Goal: Transaction & Acquisition: Obtain resource

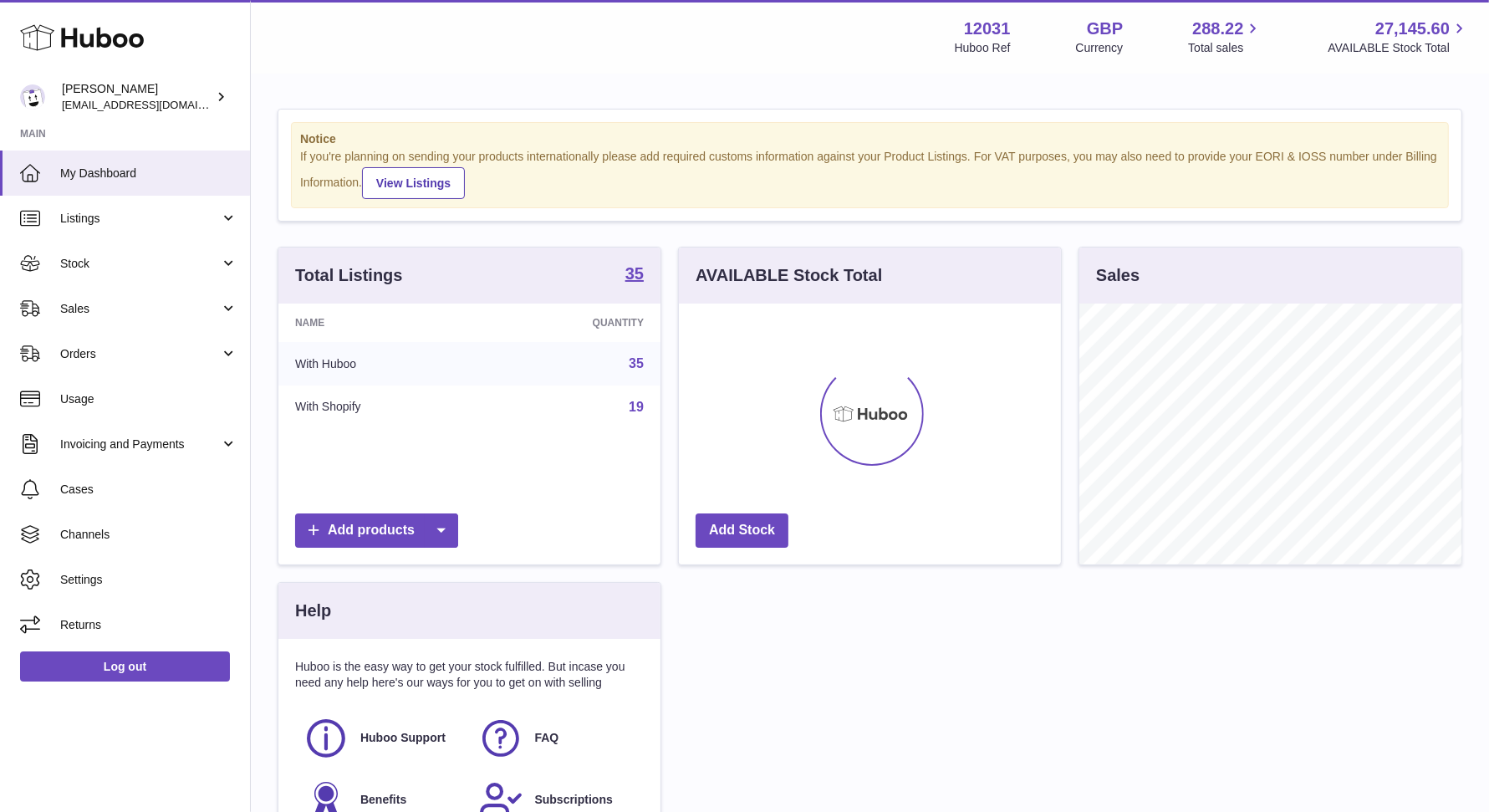
scroll to position [260, 382]
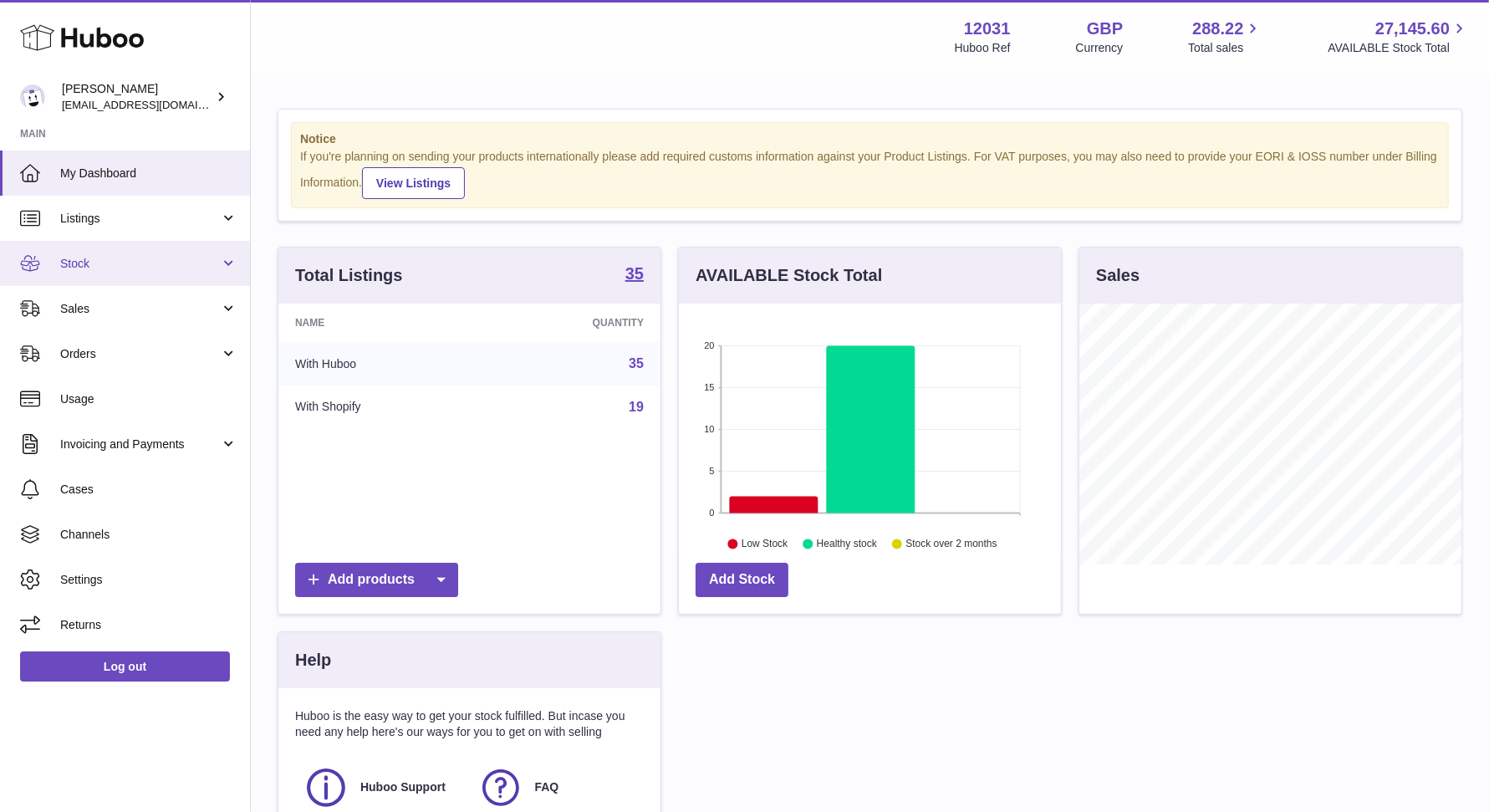
click at [99, 262] on span "Stock" at bounding box center [140, 263] width 159 height 16
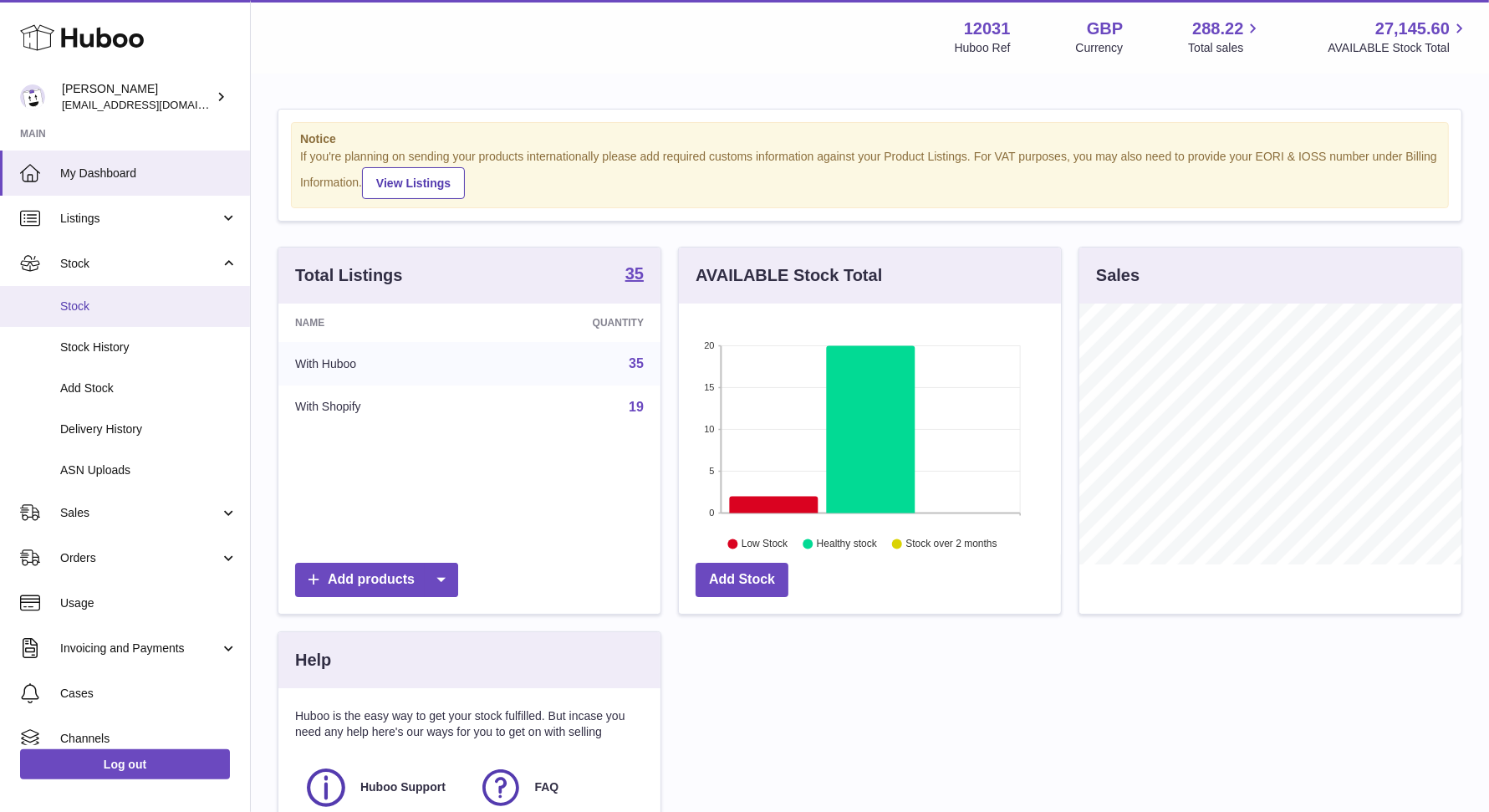
click at [88, 298] on span "Stock" at bounding box center [149, 306] width 177 height 16
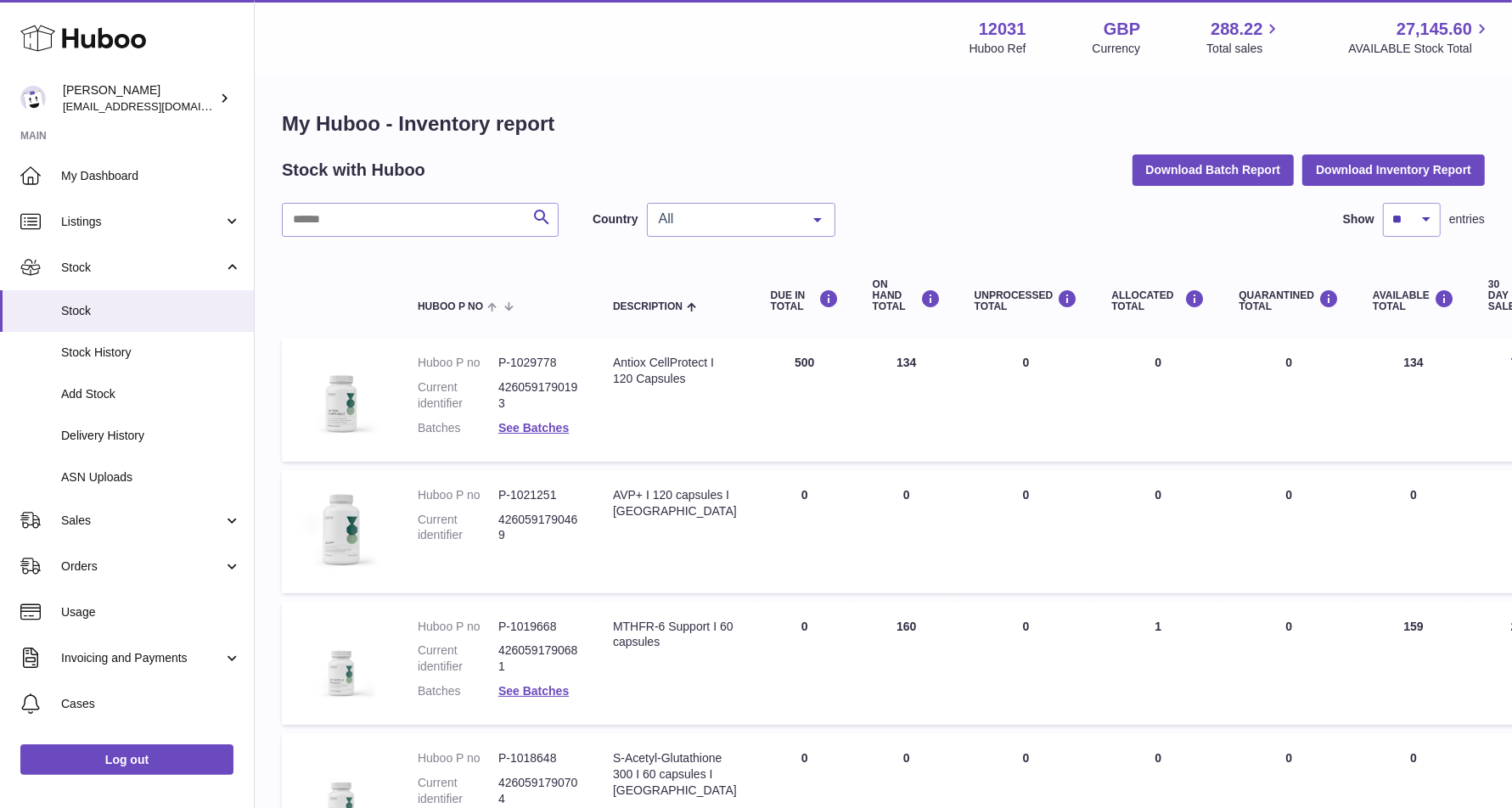
click at [423, 217] on input "text" at bounding box center [420, 220] width 277 height 34
click at [699, 210] on span "All" at bounding box center [728, 218] width 146 height 17
click at [670, 302] on span "GB" at bounding box center [741, 288] width 186 height 34
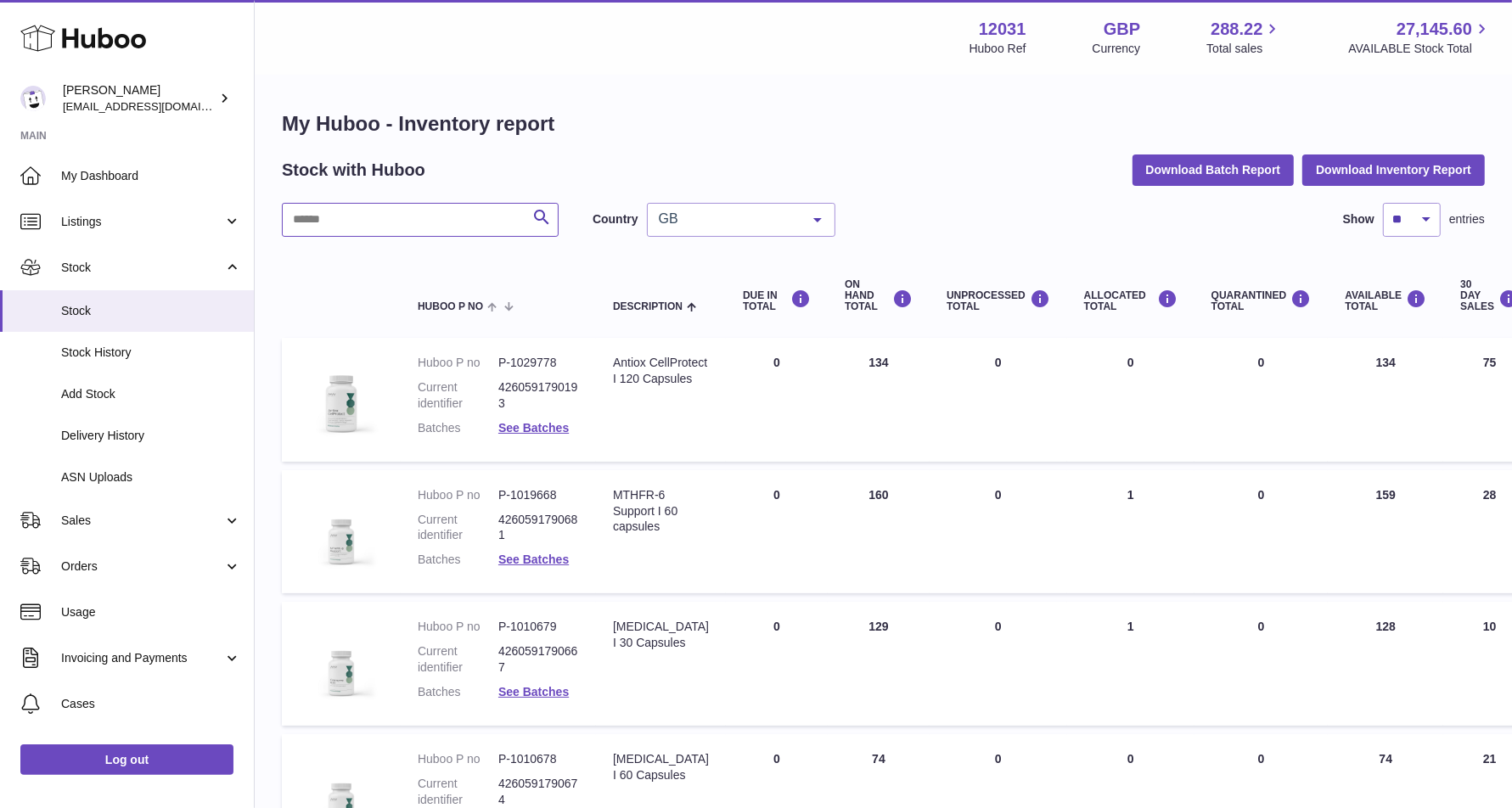
click at [396, 223] on input "text" at bounding box center [420, 220] width 277 height 34
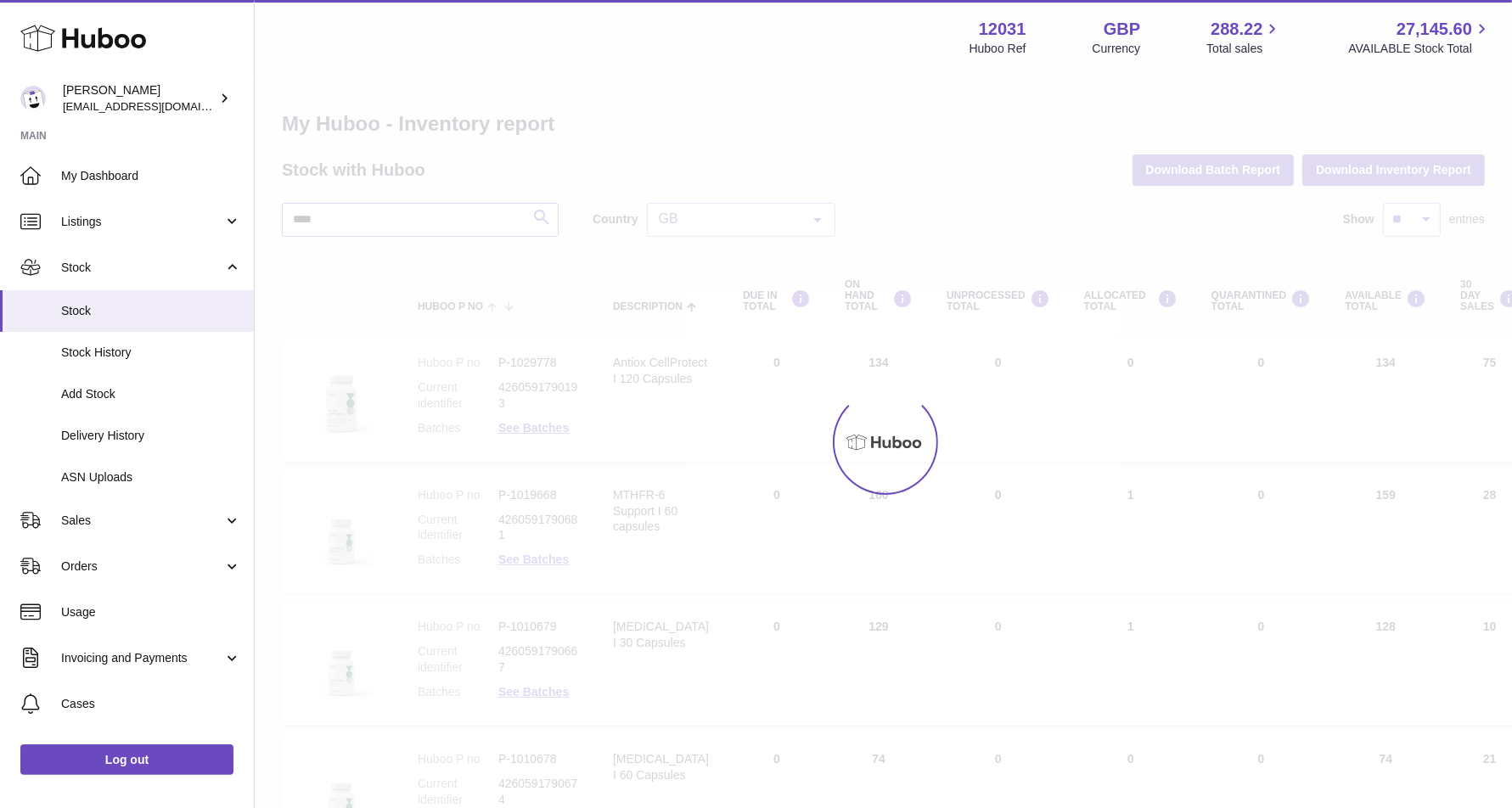
type input "****"
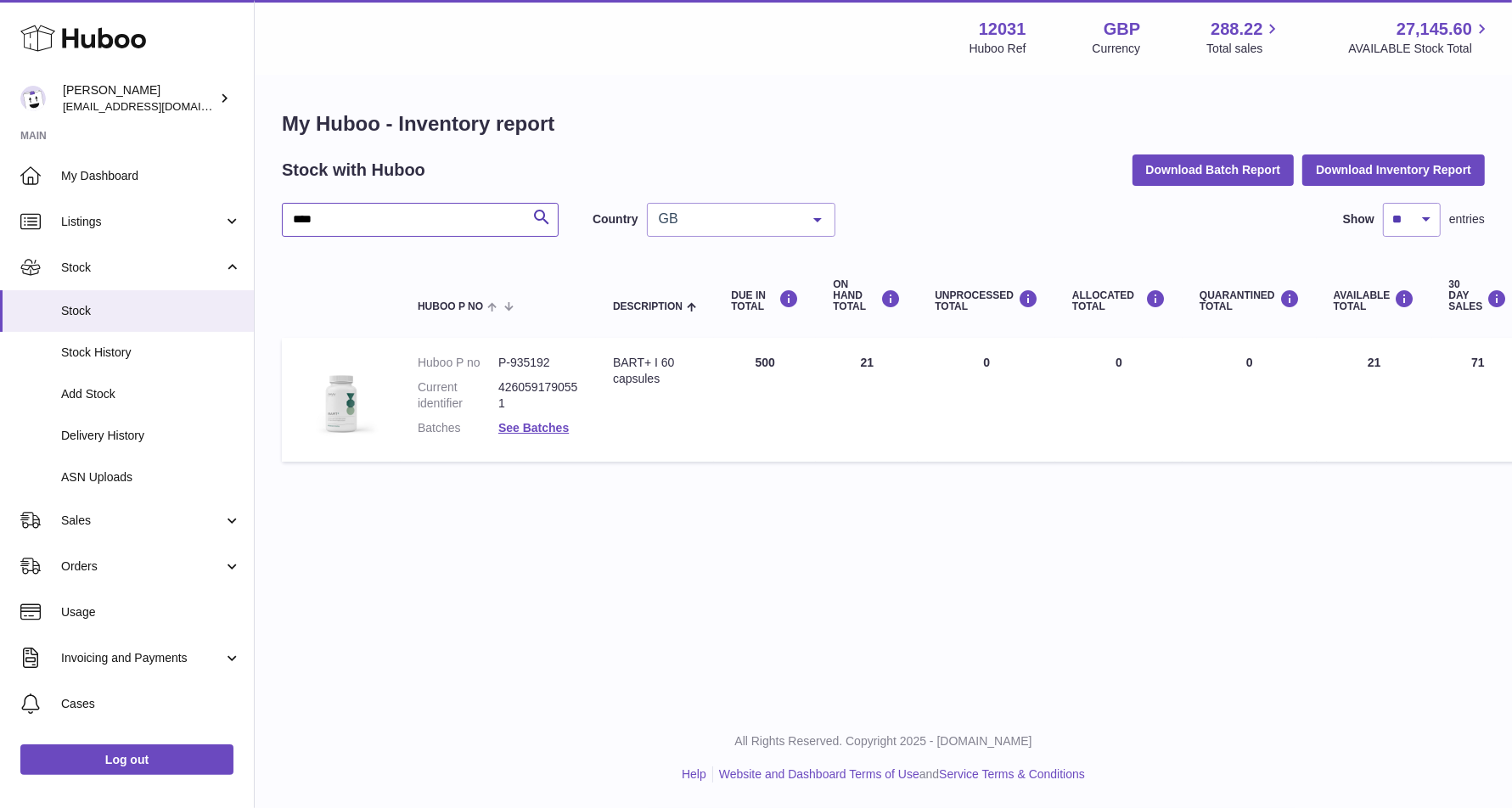
drag, startPoint x: 306, startPoint y: 223, endPoint x: 258, endPoint y: 224, distance: 48.0
click at [258, 224] on div "My Huboo - Inventory report Stock with Huboo Download Batch Report Download Inv…" at bounding box center [883, 290] width 1258 height 428
click at [756, 236] on div "GB All GB NL No elements found. Consider changing the search query. List is emp…" at bounding box center [741, 220] width 188 height 34
click at [692, 312] on span "NL" at bounding box center [741, 322] width 186 height 34
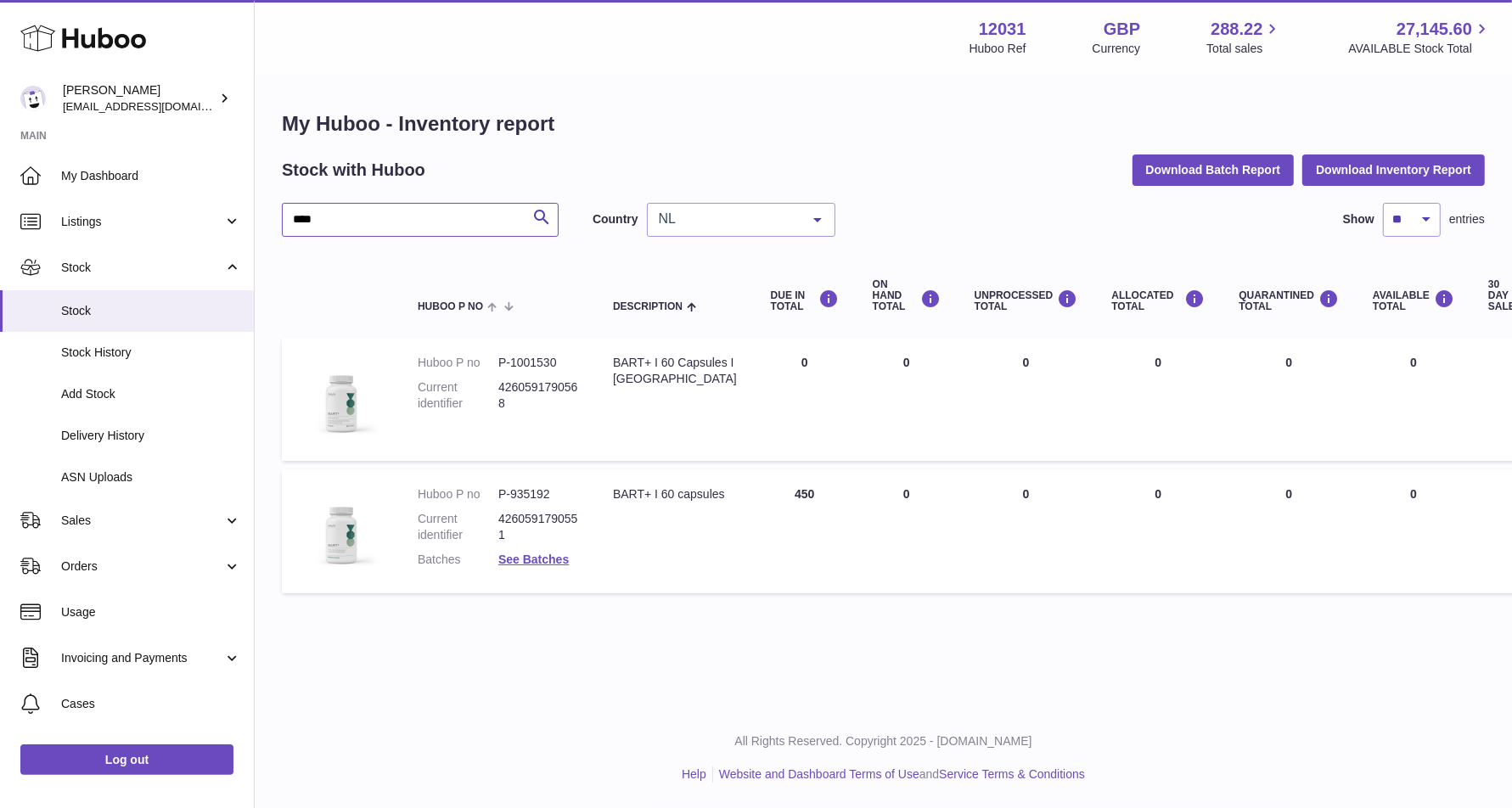
click at [344, 216] on input "****" at bounding box center [420, 220] width 277 height 34
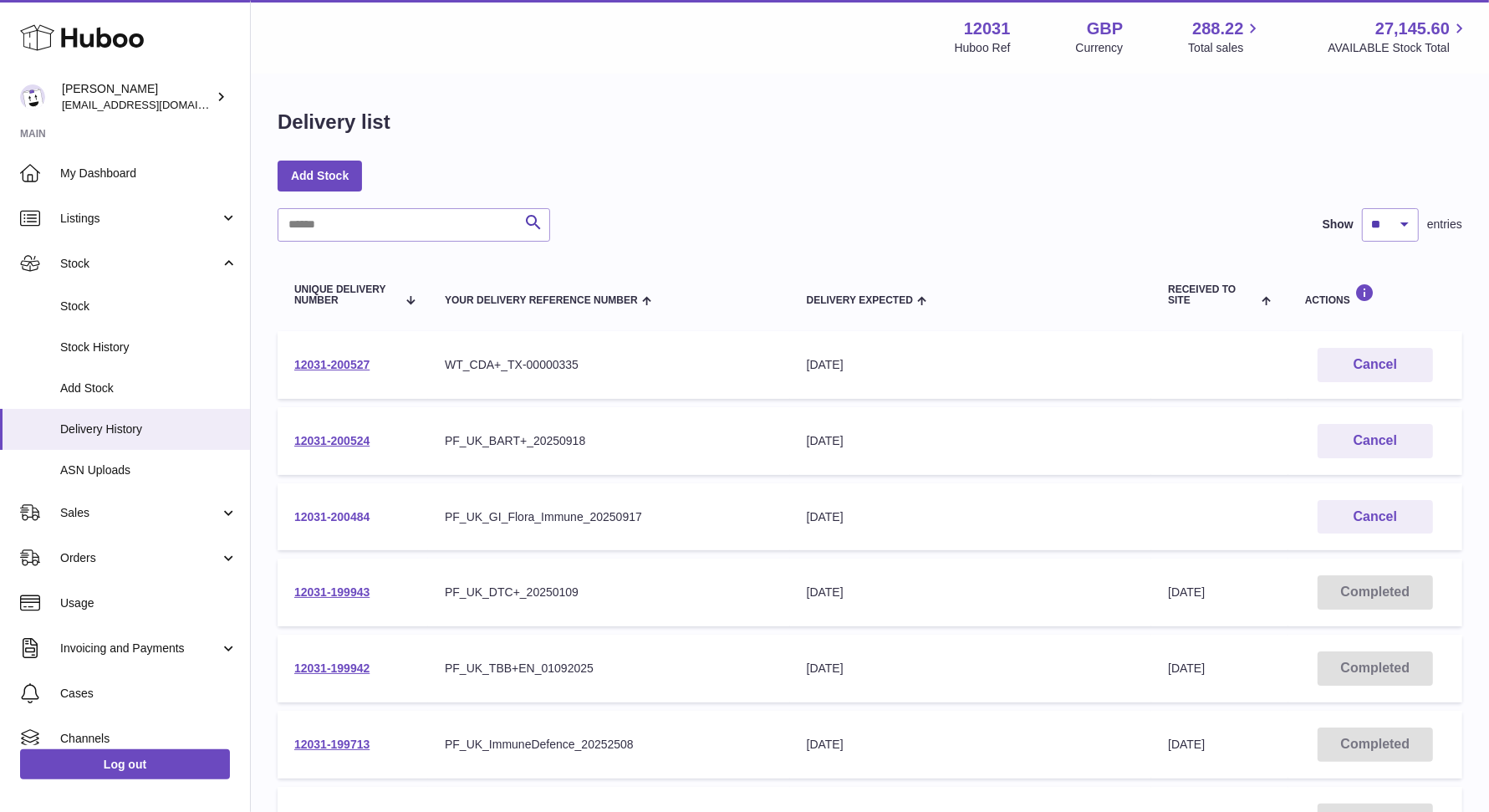
click at [345, 513] on link "12031-200484" at bounding box center [331, 517] width 75 height 14
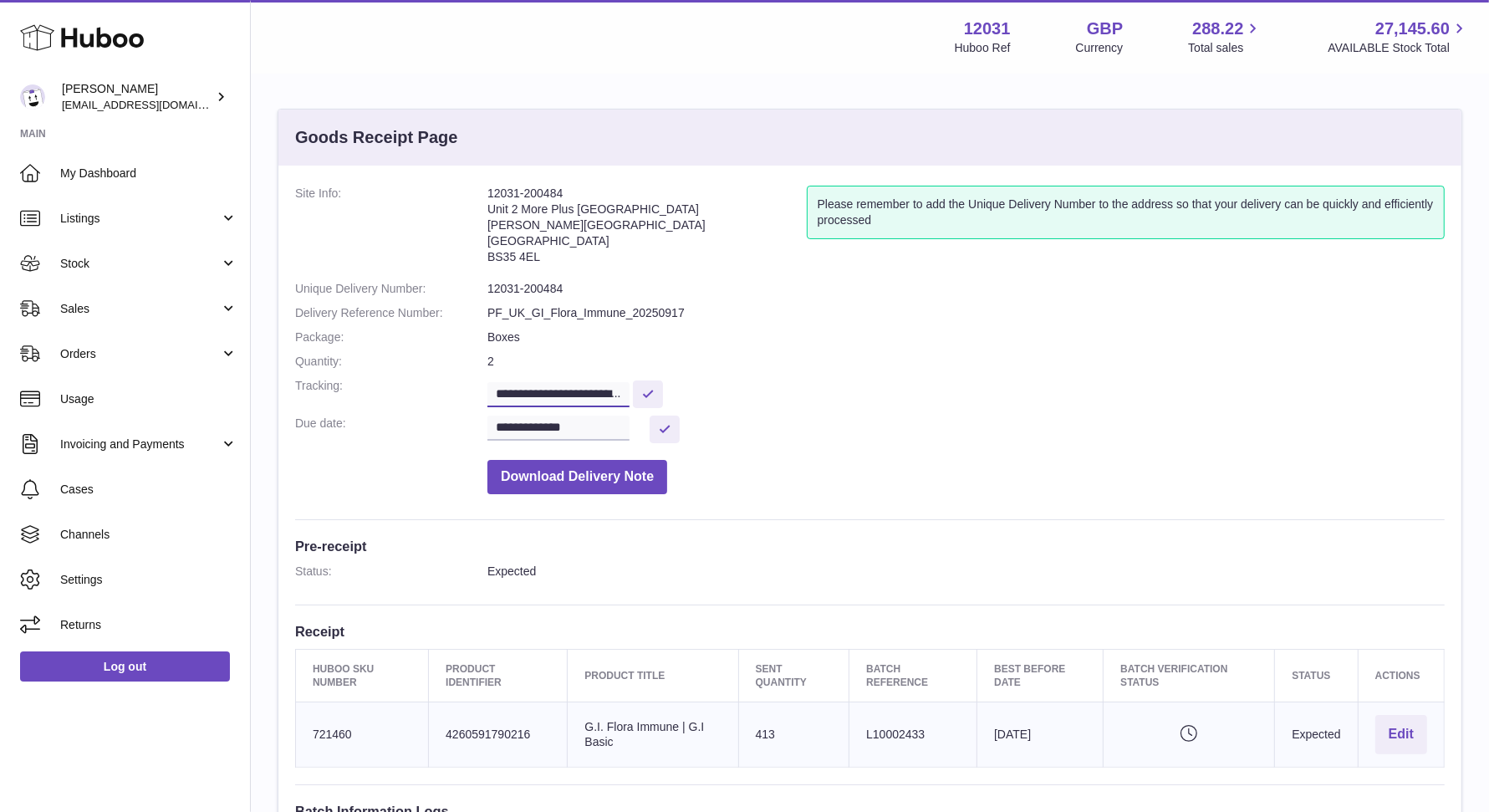
click at [593, 389] on input "**********" at bounding box center [558, 394] width 142 height 25
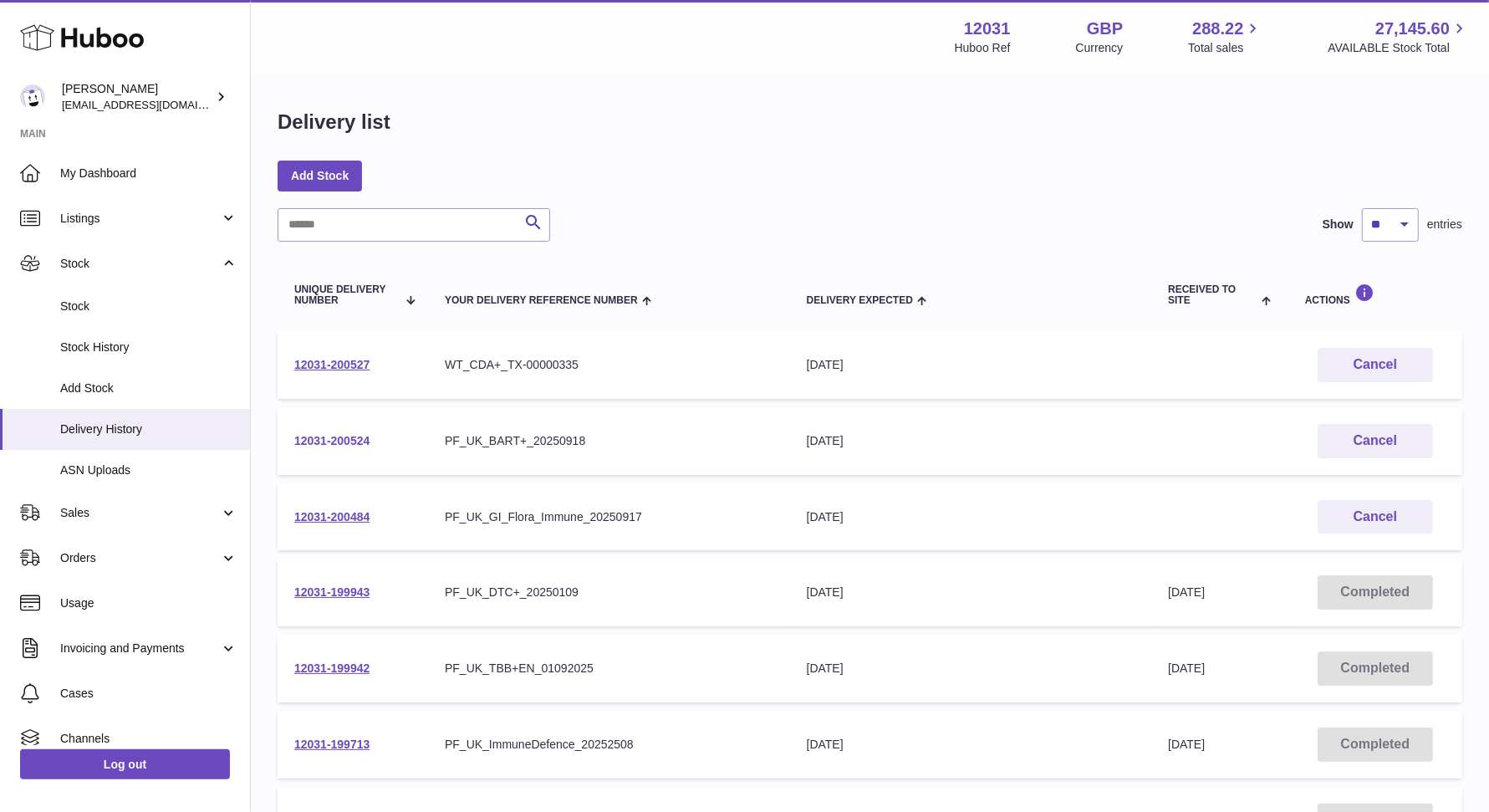
click at [364, 436] on link "12031-200524" at bounding box center [331, 441] width 75 height 14
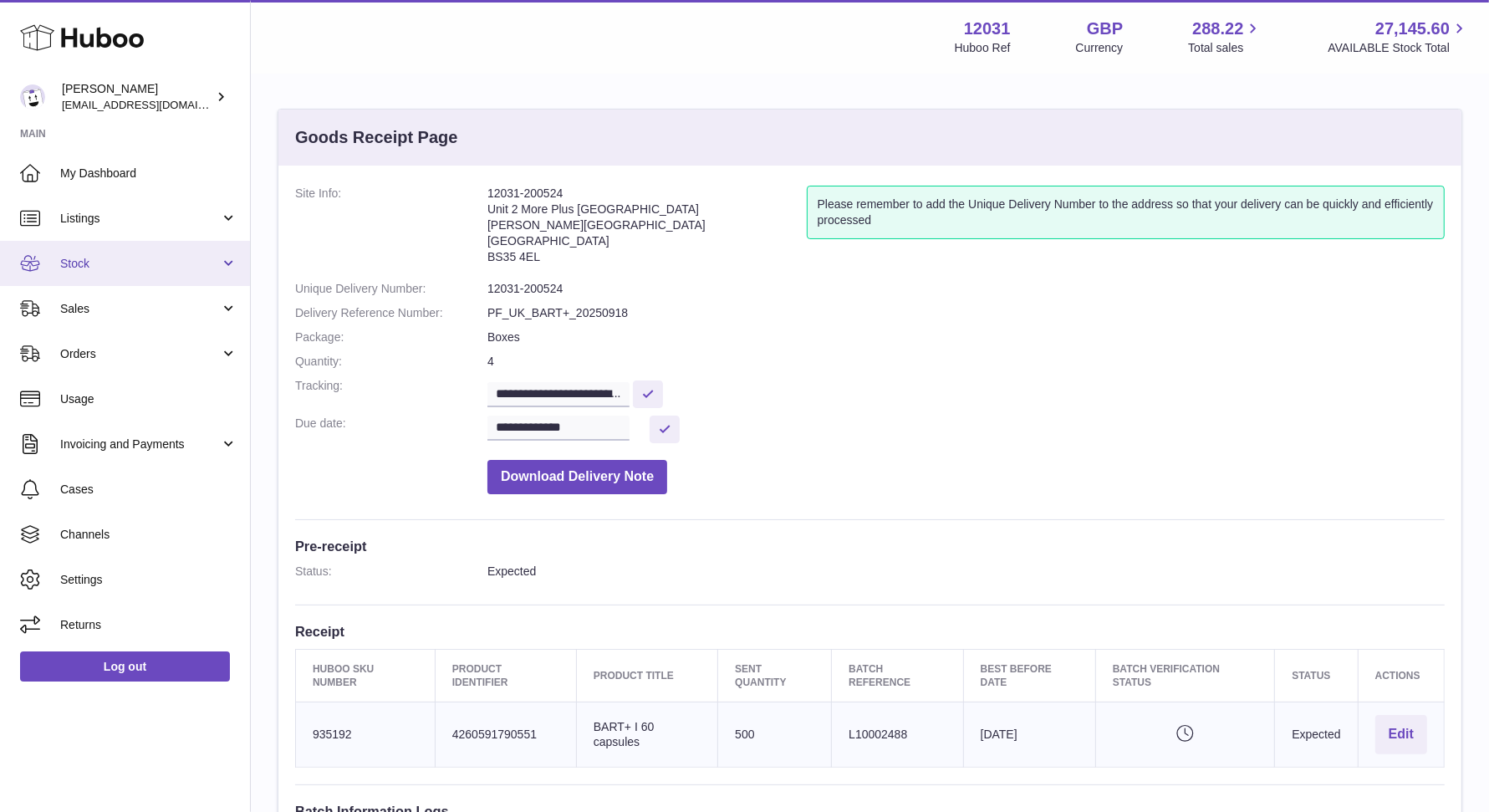
click at [60, 261] on span "Stock" at bounding box center [140, 263] width 159 height 16
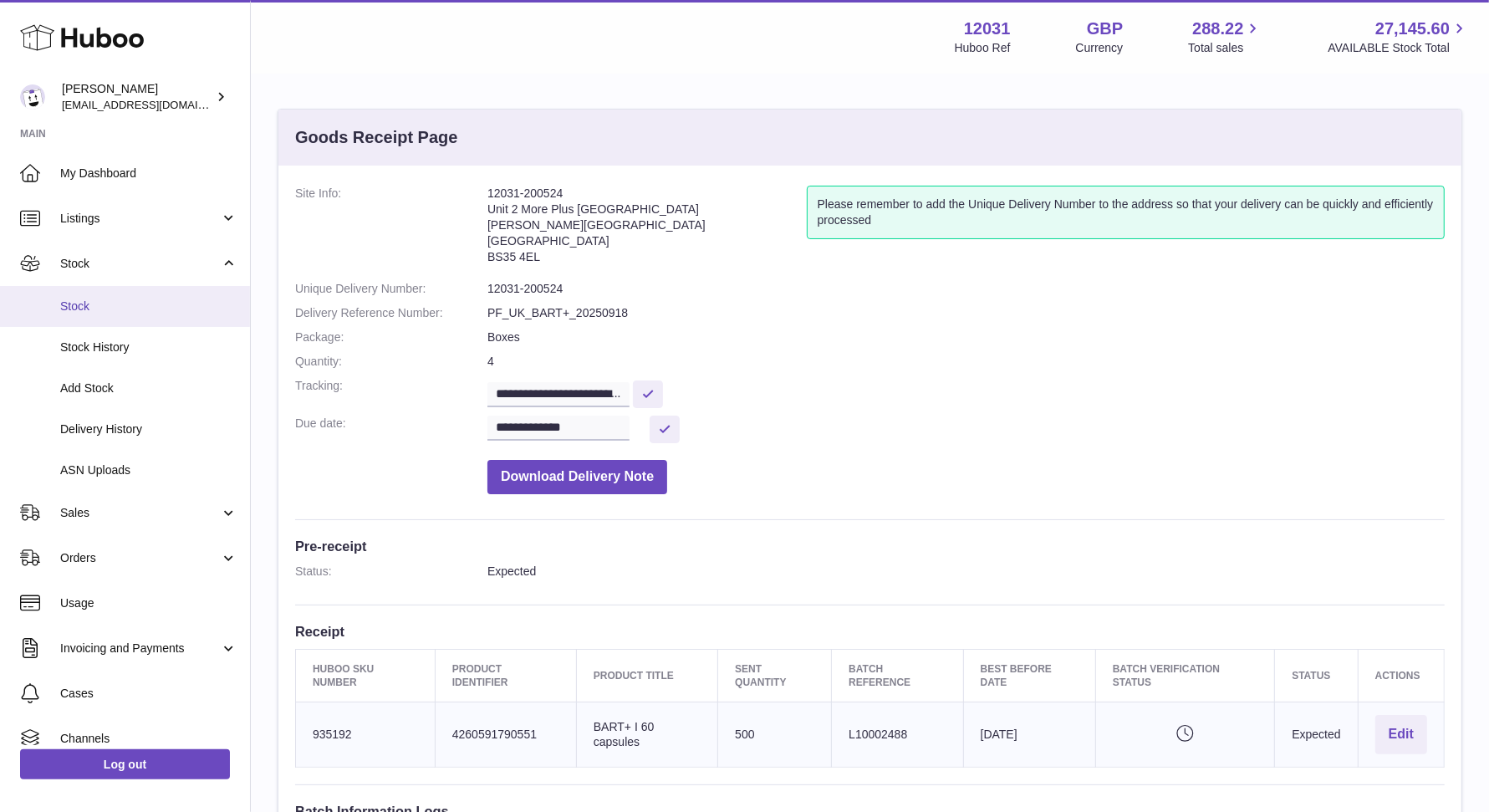
click at [113, 305] on span "Stock" at bounding box center [149, 306] width 177 height 16
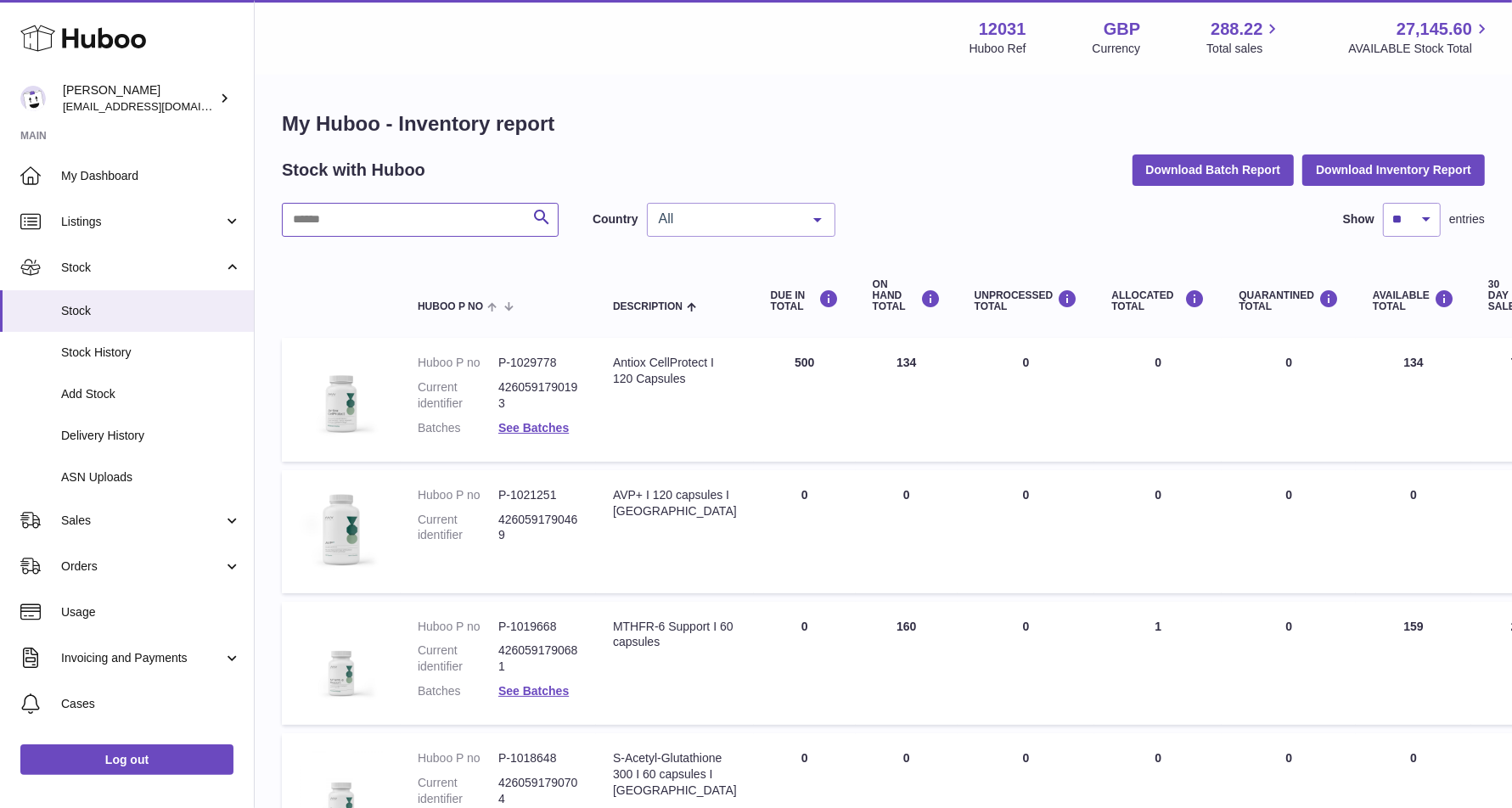
click at [345, 207] on input "text" at bounding box center [420, 220] width 277 height 34
type input "****"
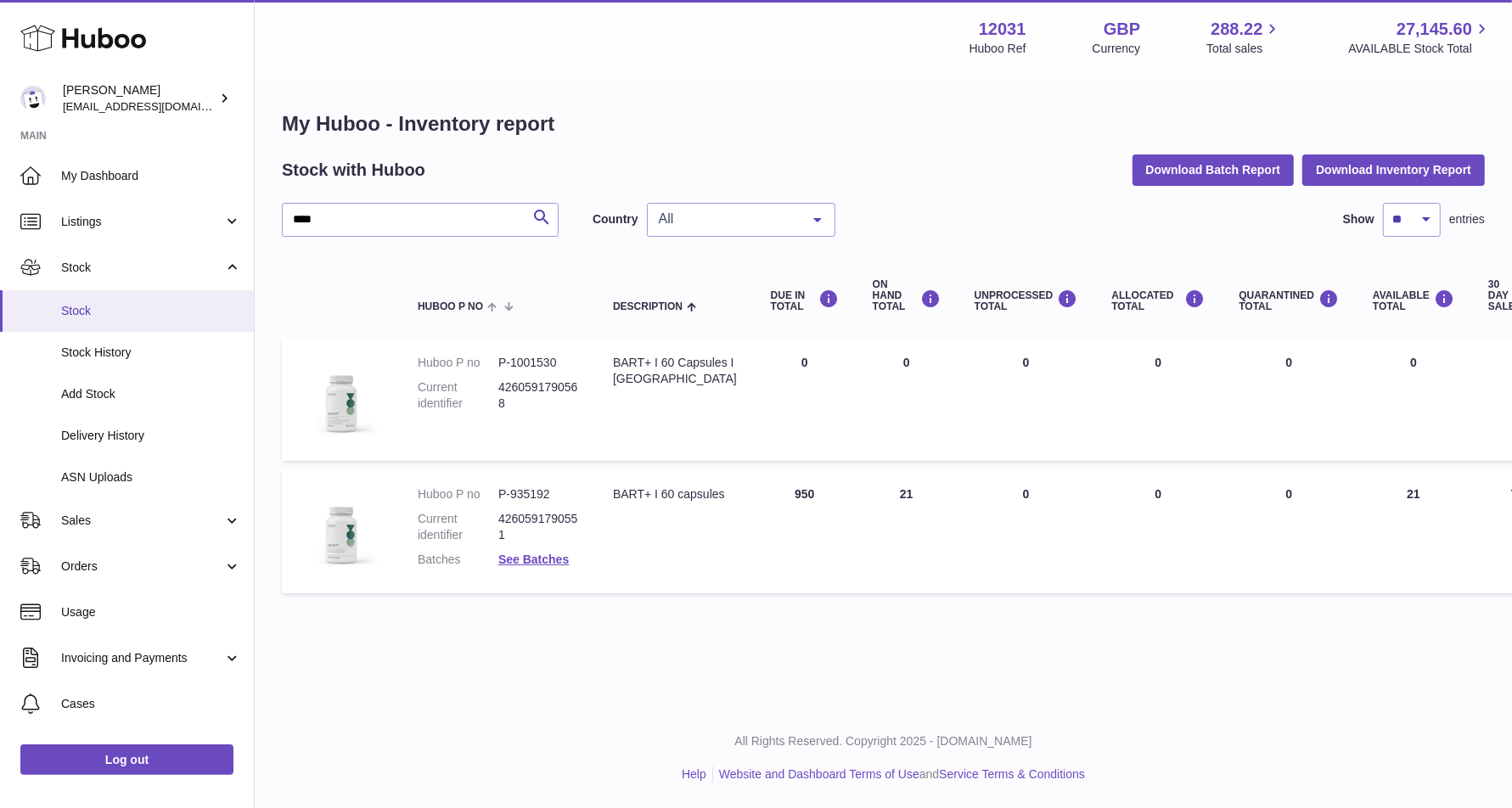
click at [109, 302] on link "Stock" at bounding box center [126, 311] width 253 height 41
drag, startPoint x: 783, startPoint y: 225, endPoint x: 765, endPoint y: 225, distance: 18.0
click at [766, 225] on span "All" at bounding box center [728, 218] width 146 height 17
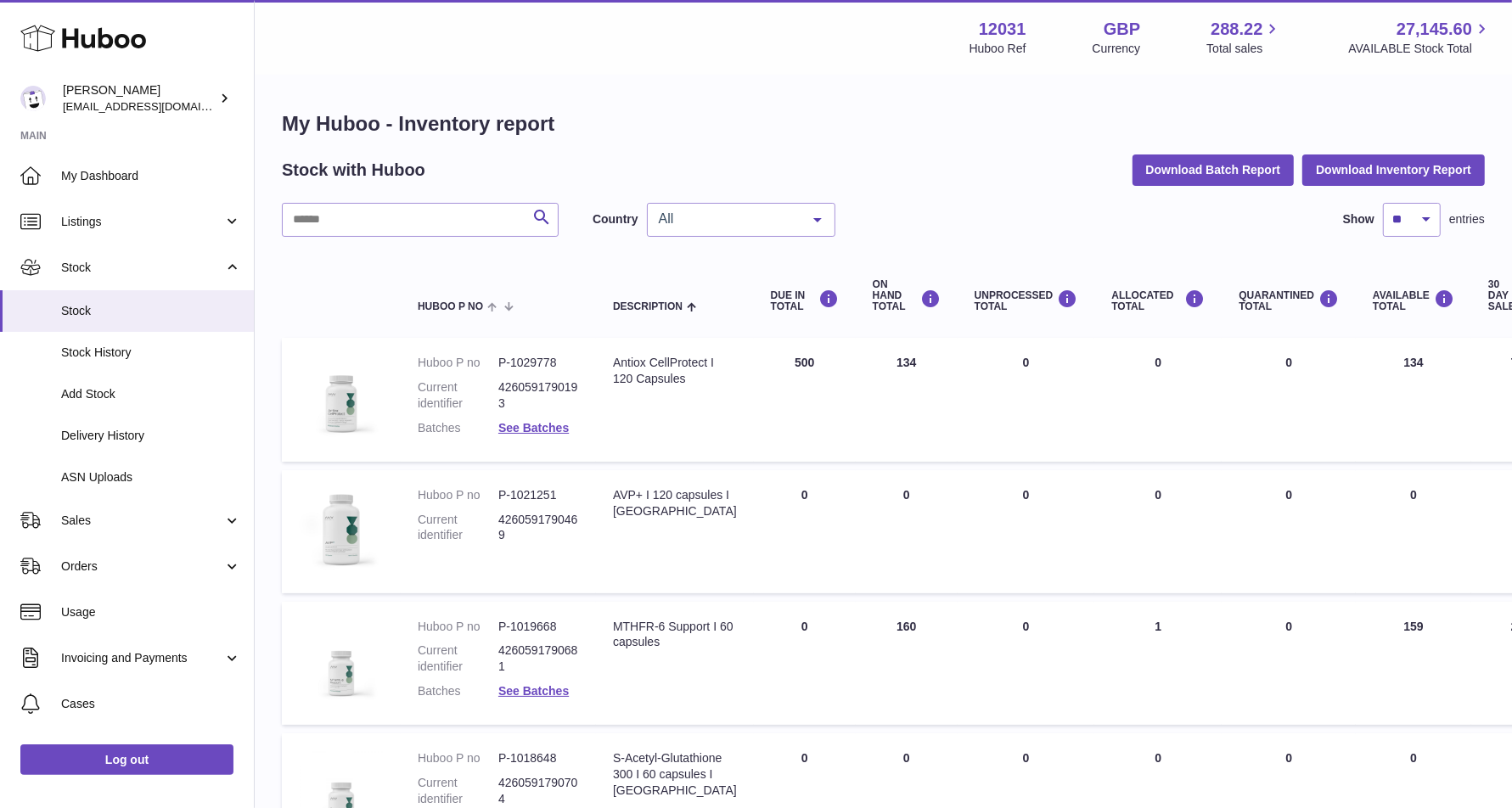
click at [703, 227] on div "All" at bounding box center [741, 220] width 188 height 34
click at [699, 287] on span "GB" at bounding box center [741, 288] width 186 height 34
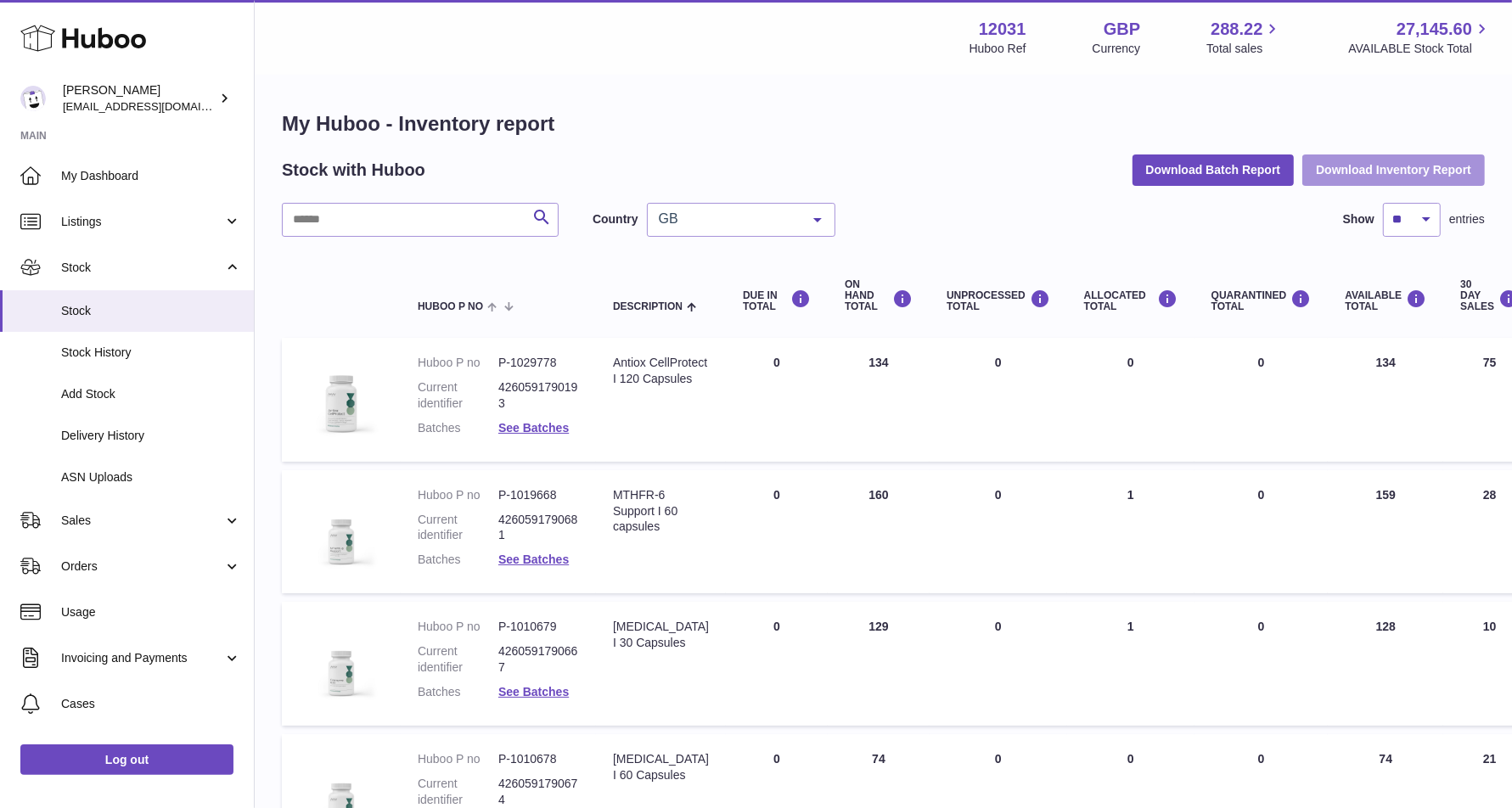
click at [1331, 173] on button "Download Inventory Report" at bounding box center [1393, 170] width 182 height 31
